Goal: Navigation & Orientation: Go to known website

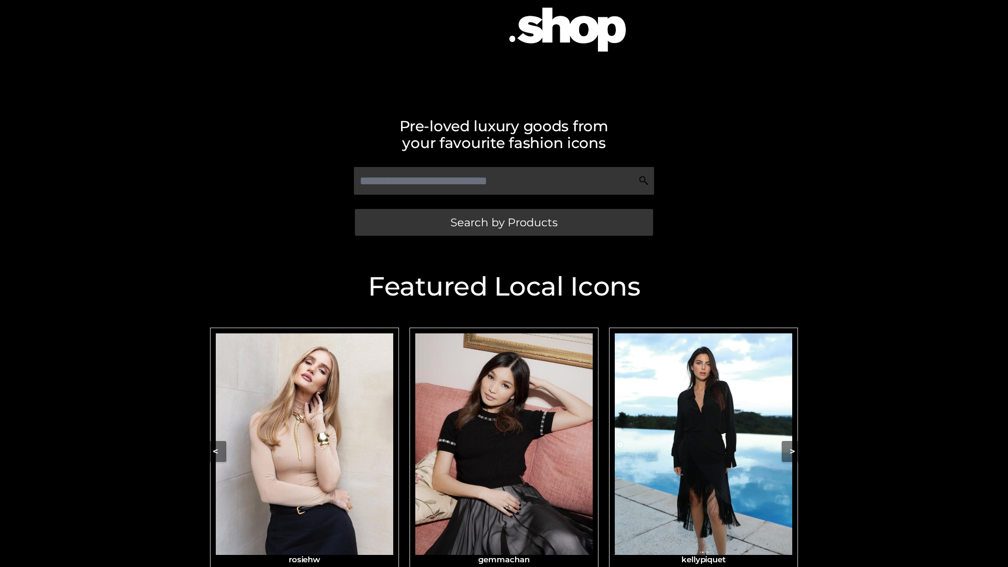
scroll to position [129, 0]
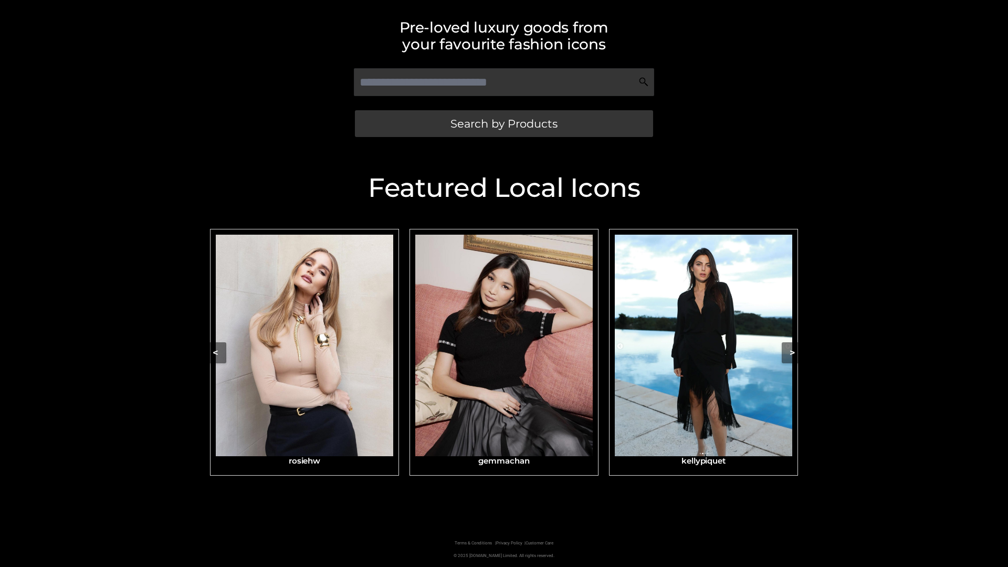
scroll to position [223, 0]
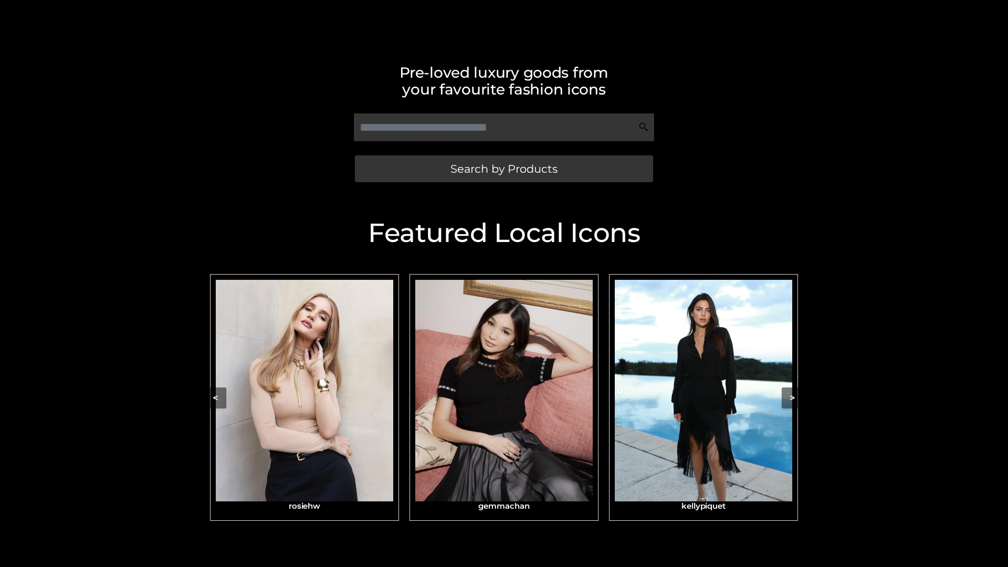
scroll to position [223, 0]
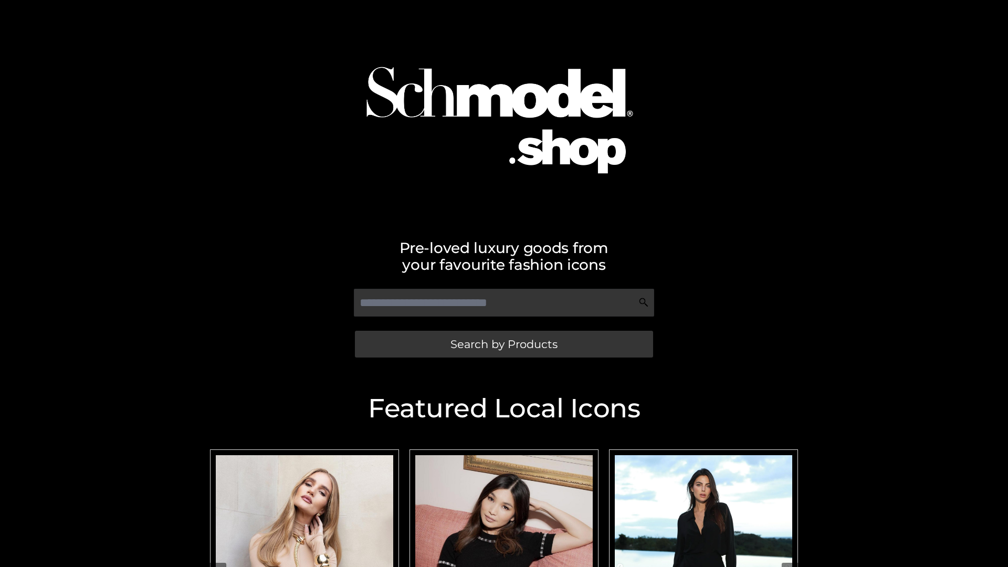
scroll to position [18, 0]
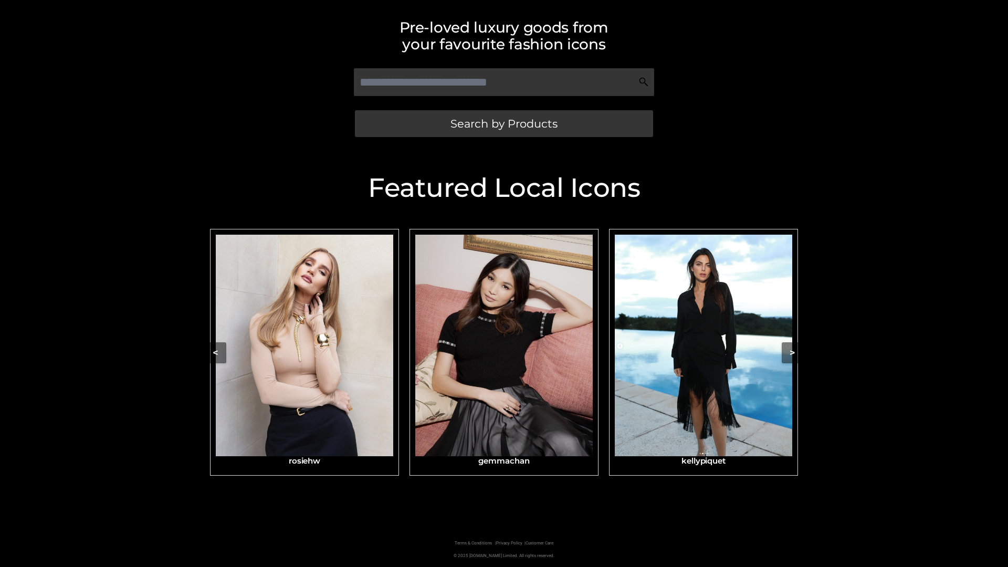
scroll to position [223, 0]
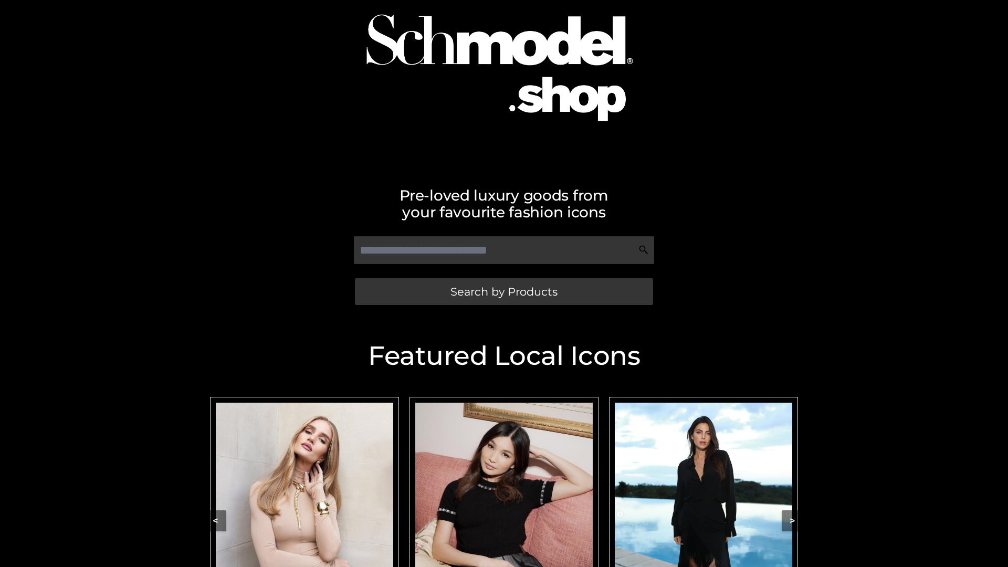
scroll to position [129, 0]
